Goal: Information Seeking & Learning: Learn about a topic

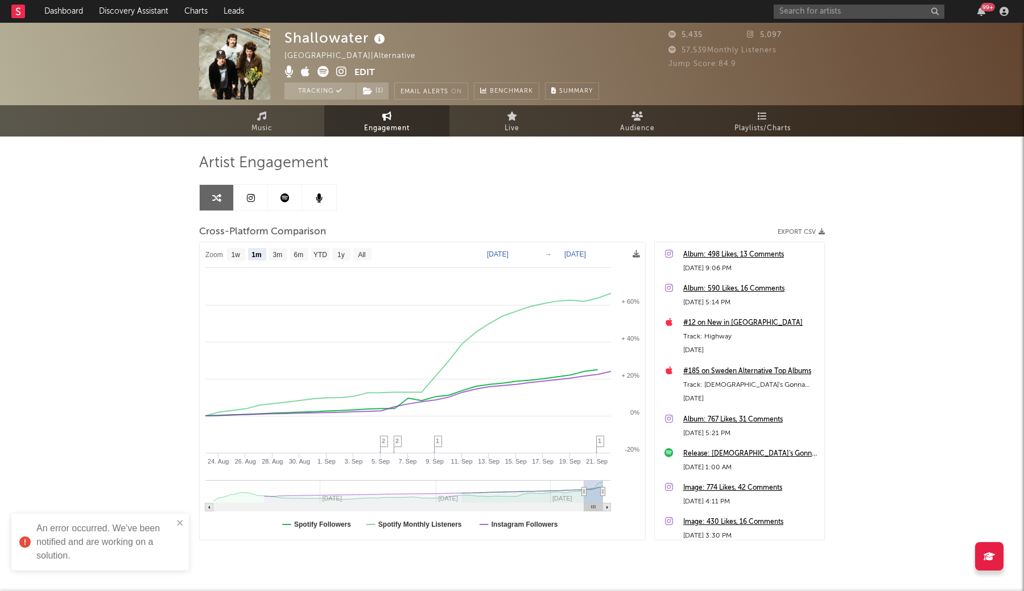
select select "1m"
click at [797, 11] on input "text" at bounding box center [858, 12] width 171 height 14
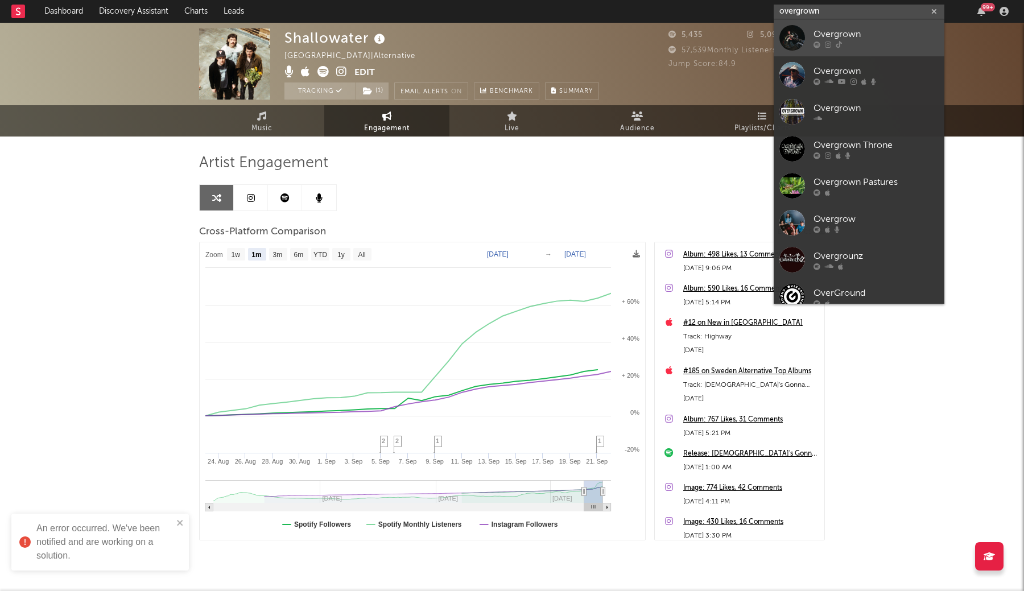
type input "overgrown"
click at [815, 39] on div "Overgrown" at bounding box center [875, 34] width 125 height 14
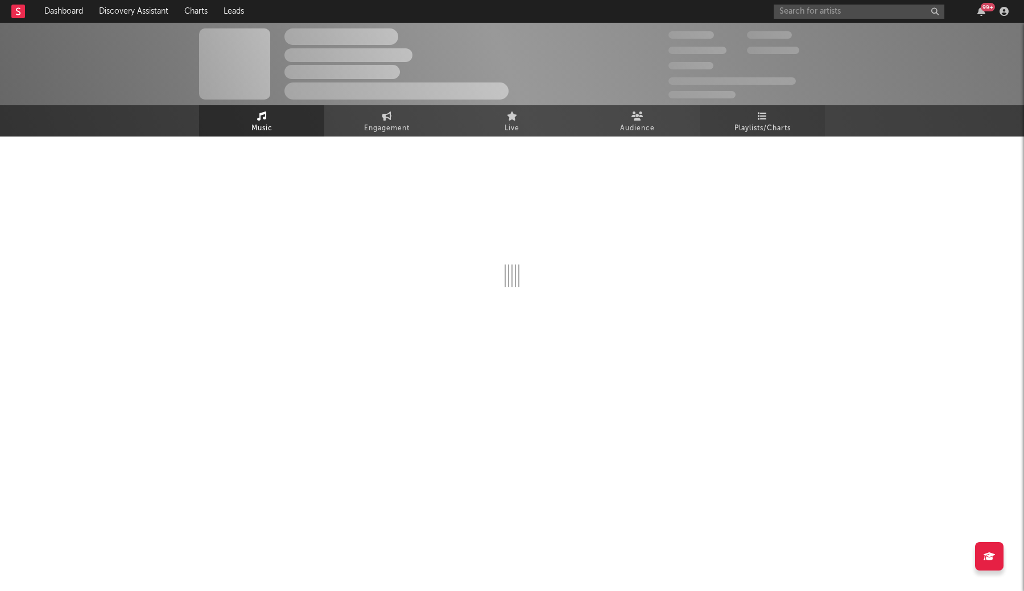
select select "1w"
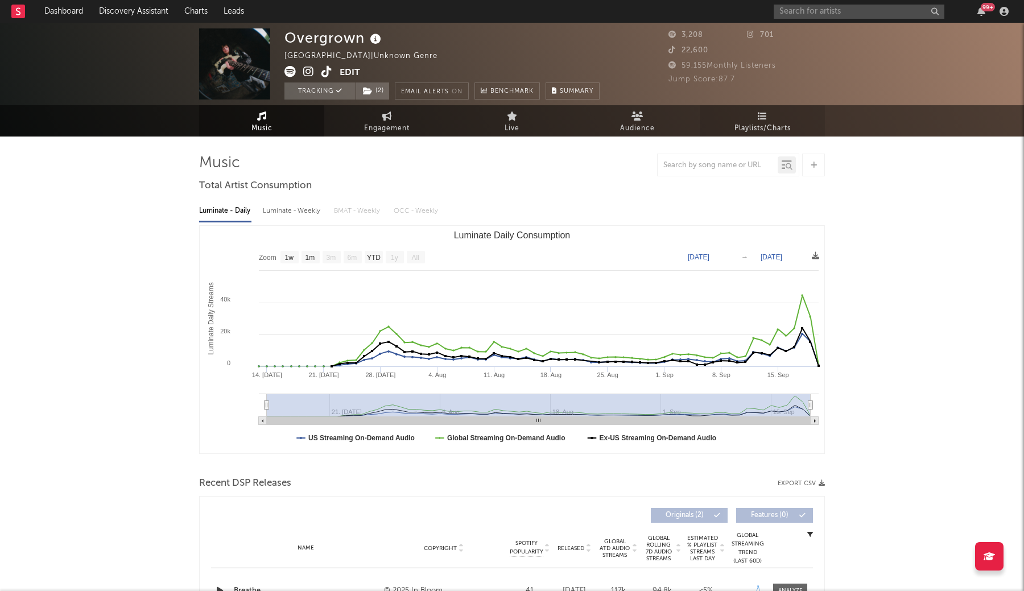
click at [759, 127] on span "Playlists/Charts" at bounding box center [762, 129] width 56 height 14
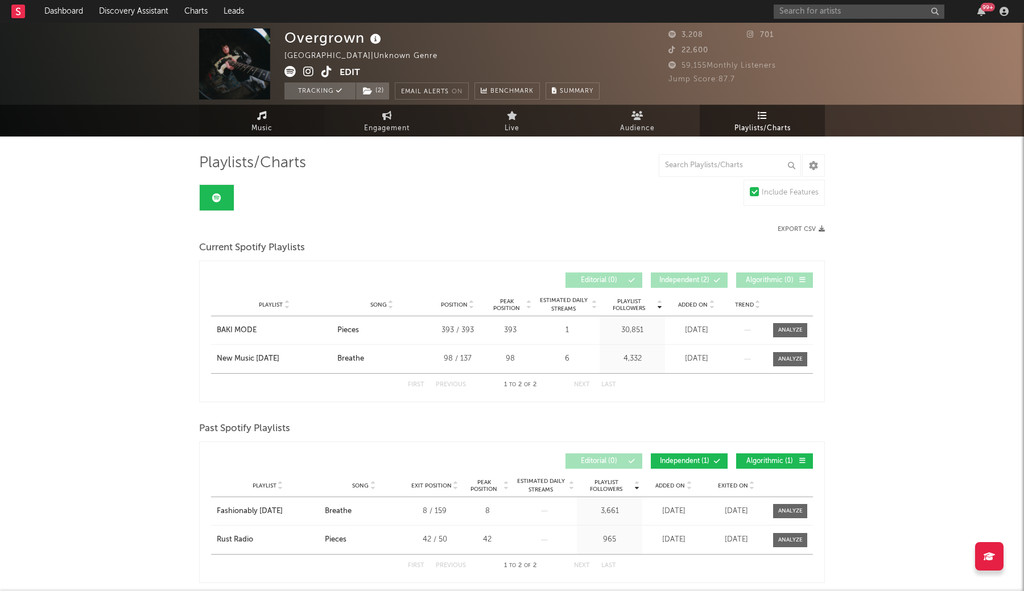
click at [275, 121] on link "Music" at bounding box center [261, 121] width 125 height 32
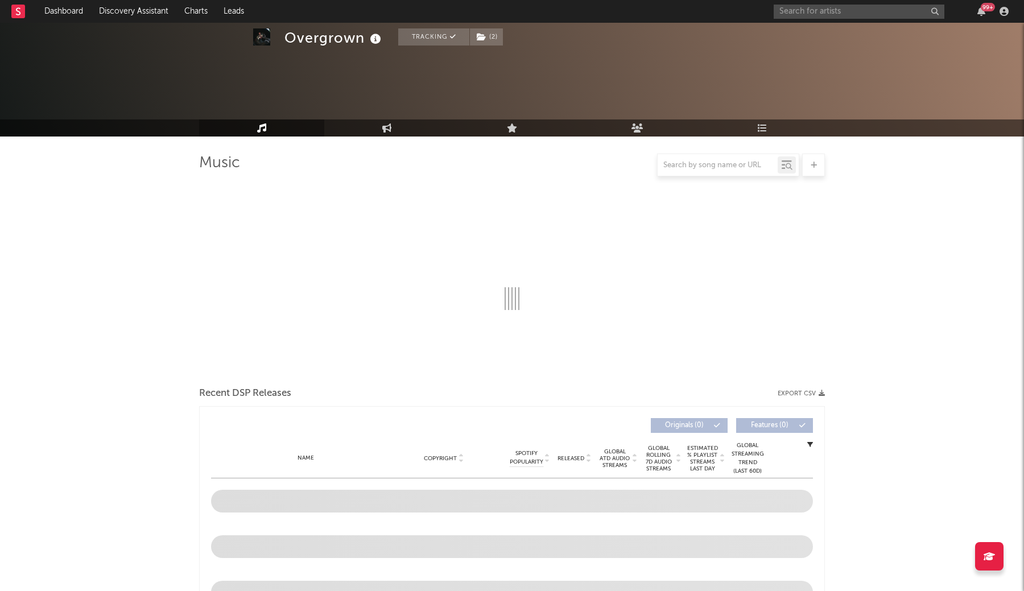
scroll to position [290, 0]
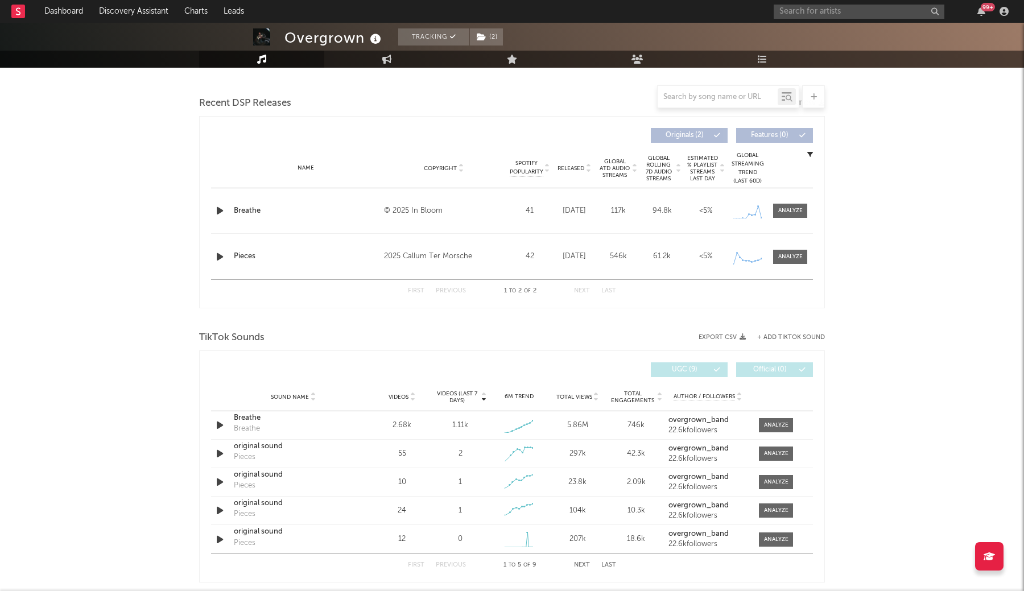
select select "1w"
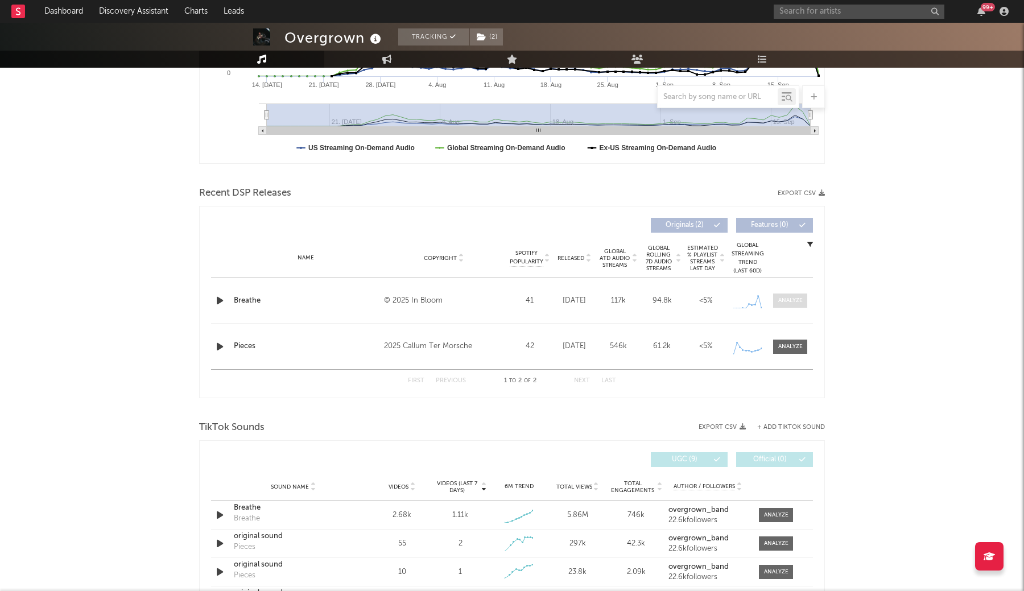
click at [797, 304] on div at bounding box center [790, 300] width 24 height 9
select select "1w"
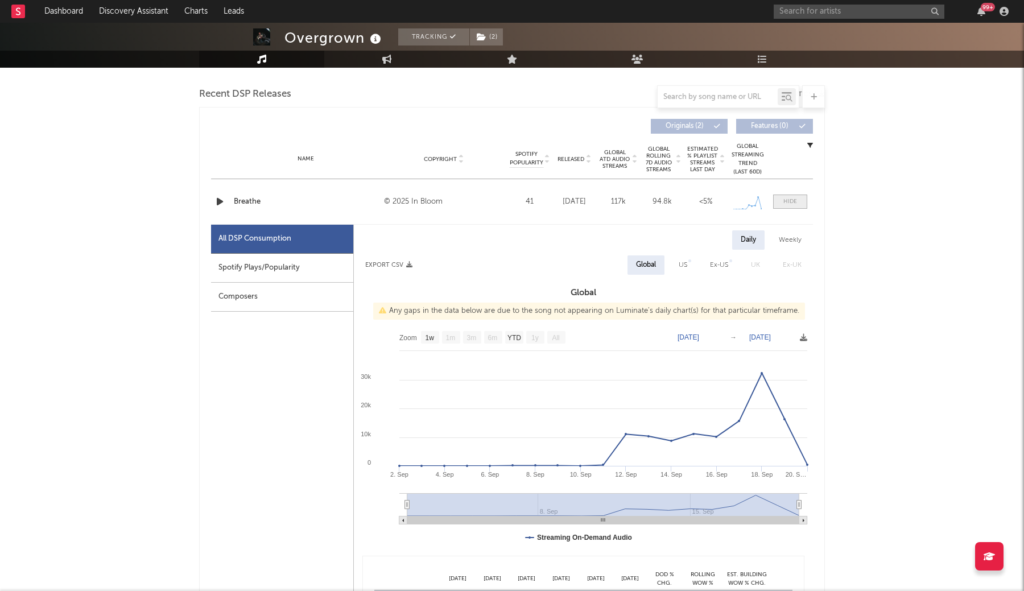
scroll to position [392, 0]
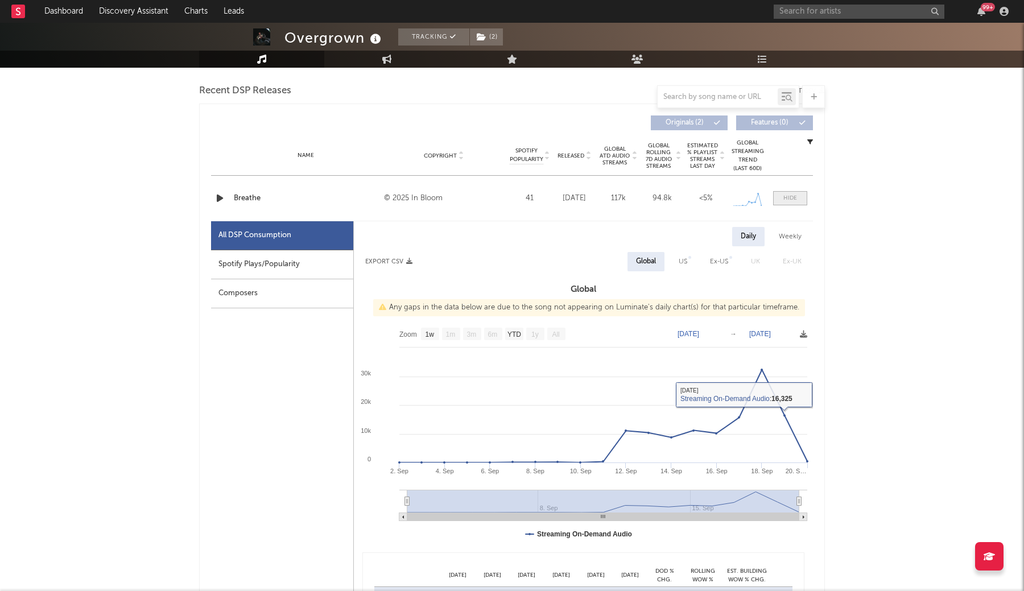
click at [790, 195] on div at bounding box center [790, 198] width 14 height 9
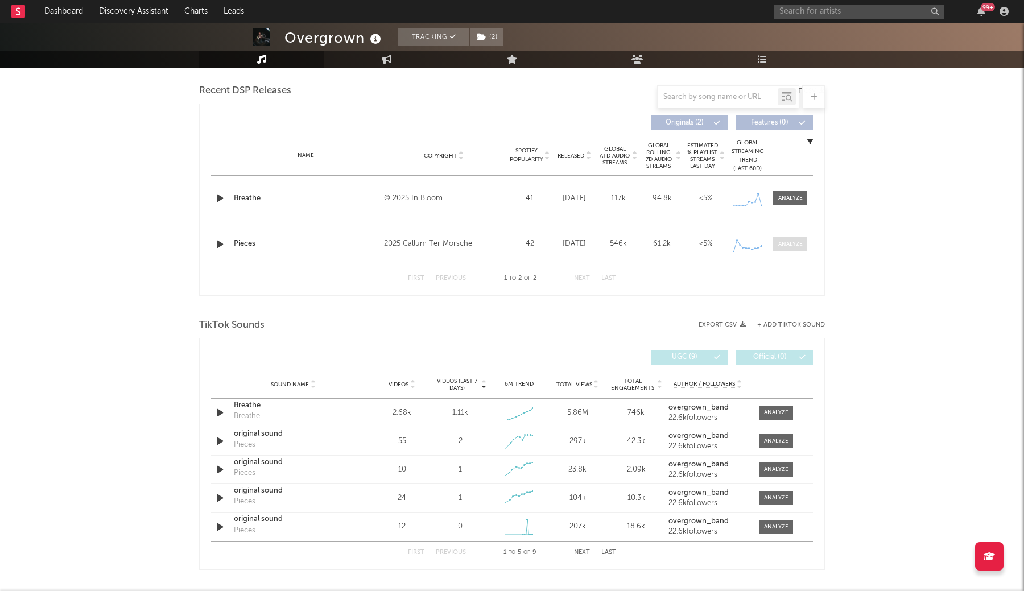
click at [782, 241] on div at bounding box center [790, 244] width 24 height 9
select select "1w"
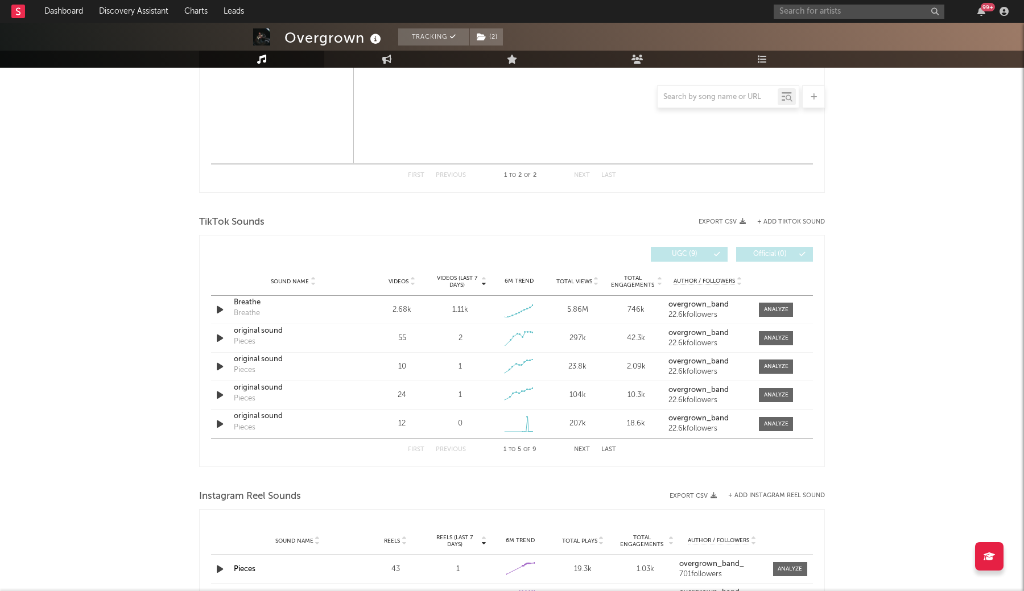
scroll to position [1041, 0]
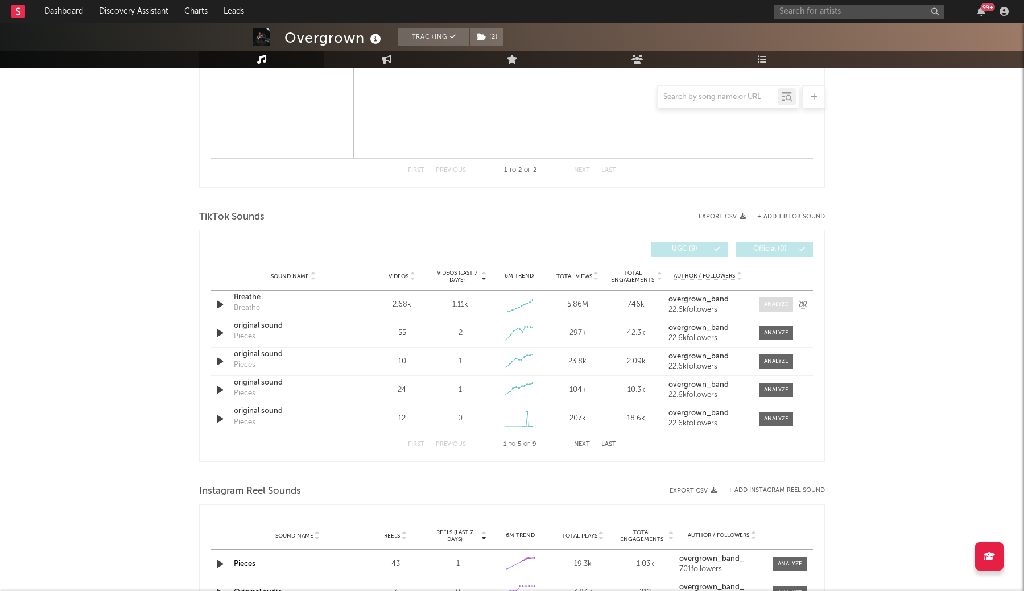
click at [773, 304] on div at bounding box center [776, 304] width 24 height 9
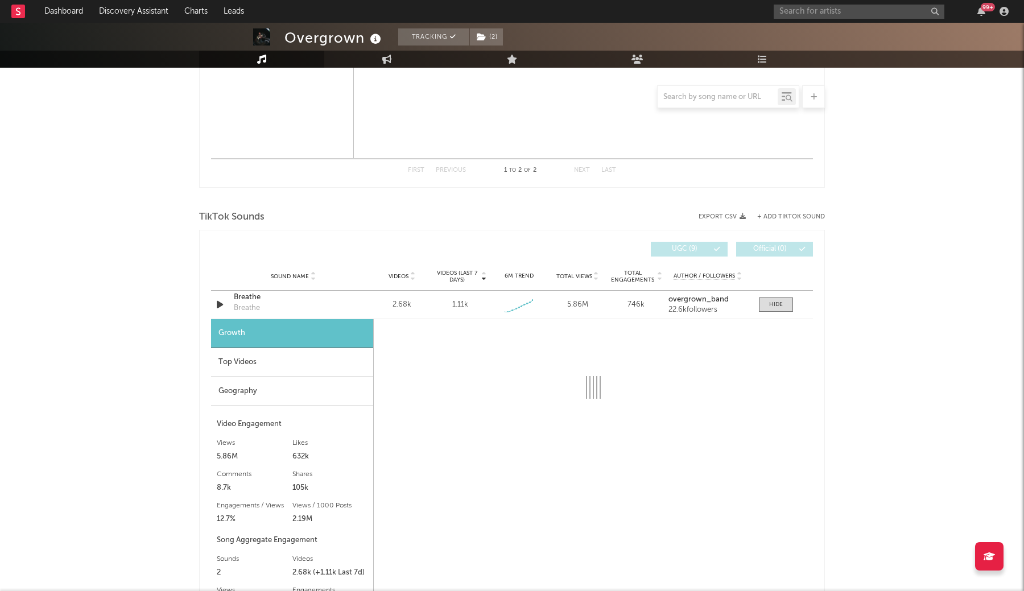
select select "1w"
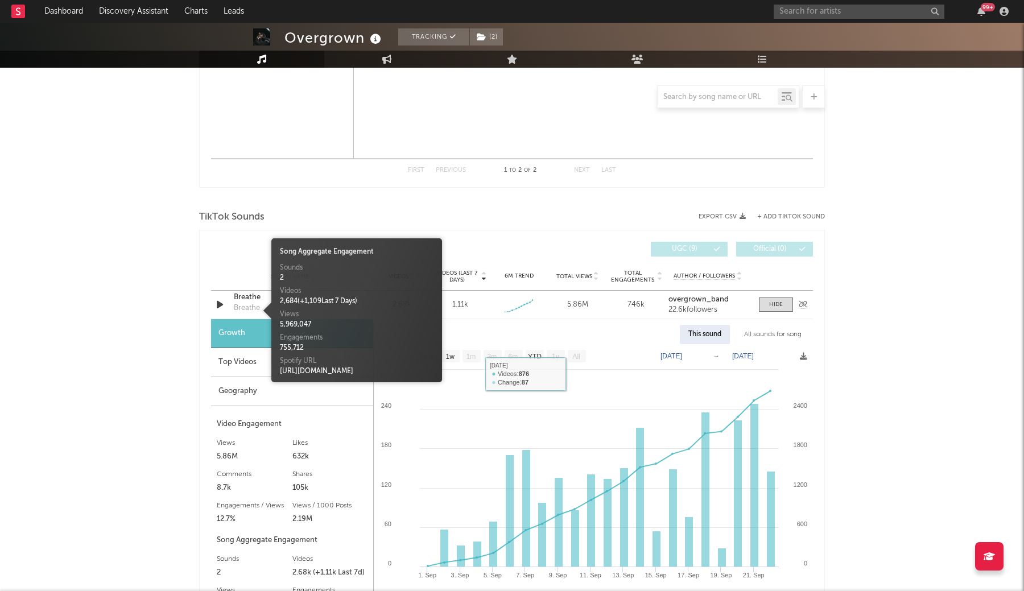
click at [254, 312] on div "Breathe" at bounding box center [247, 308] width 26 height 11
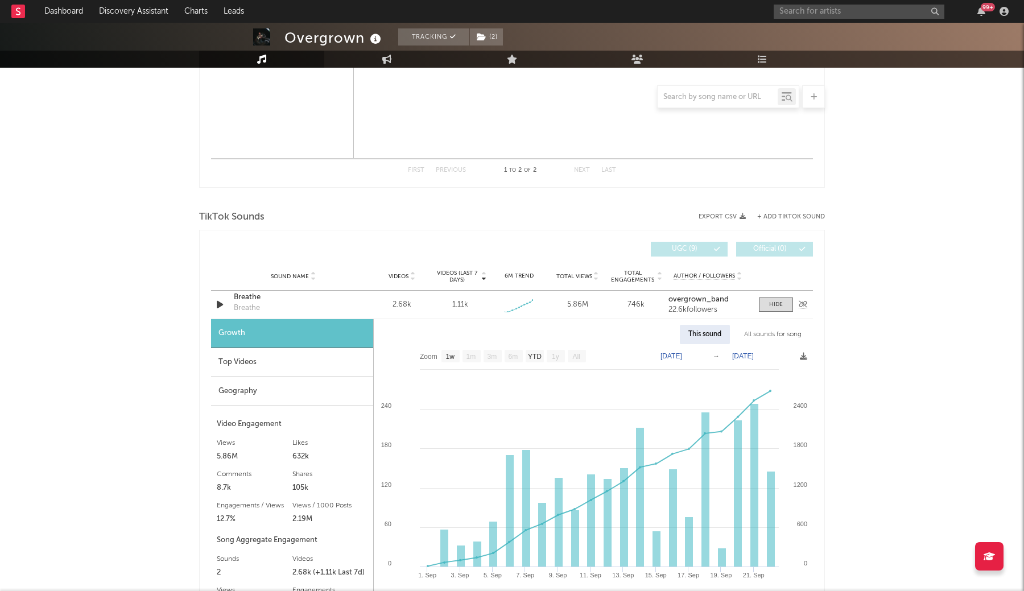
click at [251, 300] on div "Breathe" at bounding box center [293, 297] width 119 height 11
